Goal: Task Accomplishment & Management: Complete application form

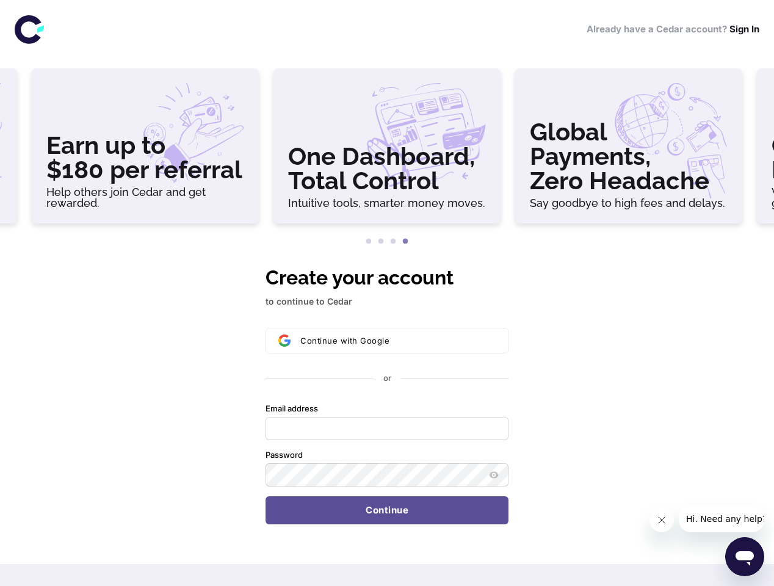
click at [36, 151] on div "Earn up to $180 per referral Help others join Cedar and get rewarded." at bounding box center [145, 145] width 227 height 155
click at [193, 151] on h3 "Earn up to $180 per referral" at bounding box center [145, 157] width 198 height 49
click at [435, 151] on h3 "One Dashboard, Total Control" at bounding box center [387, 168] width 198 height 49
click at [665, 151] on h3 "Global Payments, Zero Headache" at bounding box center [629, 156] width 198 height 73
click at [369, 242] on button "1" at bounding box center [369, 242] width 12 height 12
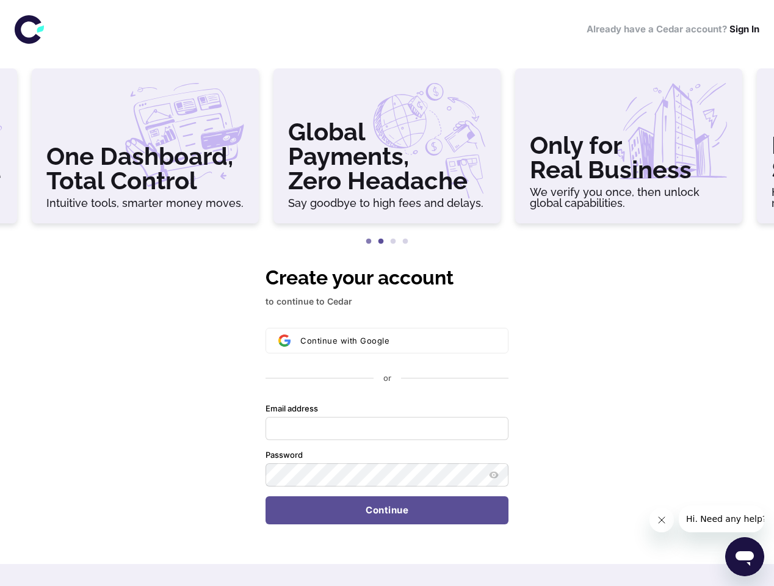
click at [381, 242] on button "2" at bounding box center [381, 242] width 12 height 12
click at [393, 242] on button "3" at bounding box center [393, 242] width 12 height 12
click at [405, 242] on button "4" at bounding box center [405, 242] width 12 height 12
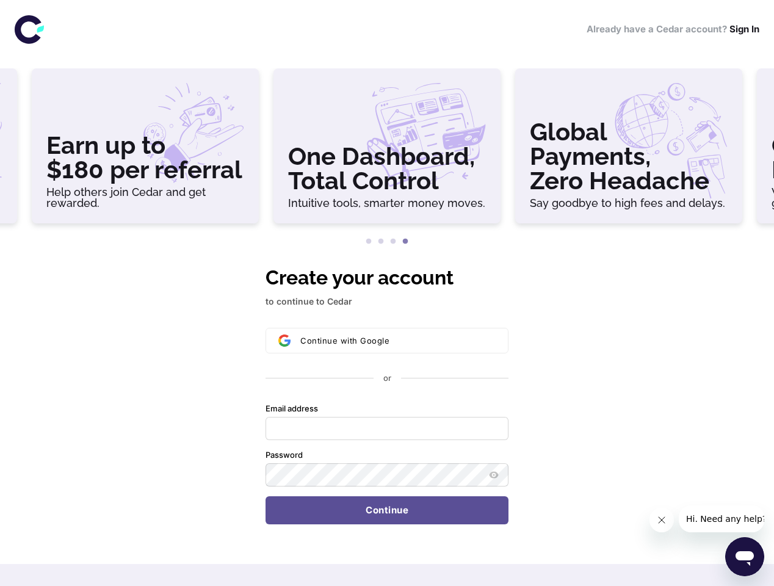
click at [387, 394] on div "Continue with Google or Email address Password Continue" at bounding box center [387, 426] width 243 height 197
click at [387, 341] on span "Continue with Google" at bounding box center [344, 341] width 89 height 10
